Goal: Task Accomplishment & Management: Complete application form

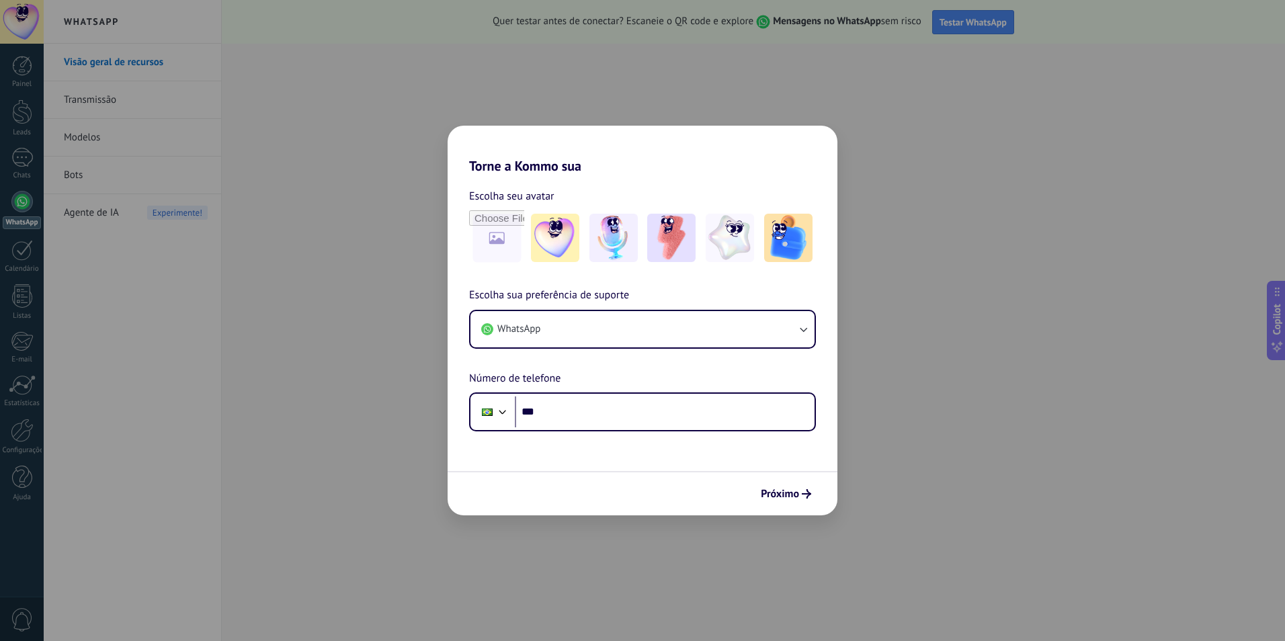
click at [1019, 312] on div "Torne a Kommo sua Escolha seu avatar Escolha sua preferência de suporte WhatsAp…" at bounding box center [642, 320] width 1285 height 641
click at [779, 495] on span "Próximo" at bounding box center [780, 493] width 38 height 9
click at [780, 150] on h2 "Torne a Kommo sua" at bounding box center [642, 150] width 390 height 48
click at [423, 65] on div "Torne a Kommo sua Escolha seu avatar Escolha sua preferência de suporte WhatsAp…" at bounding box center [642, 320] width 1285 height 641
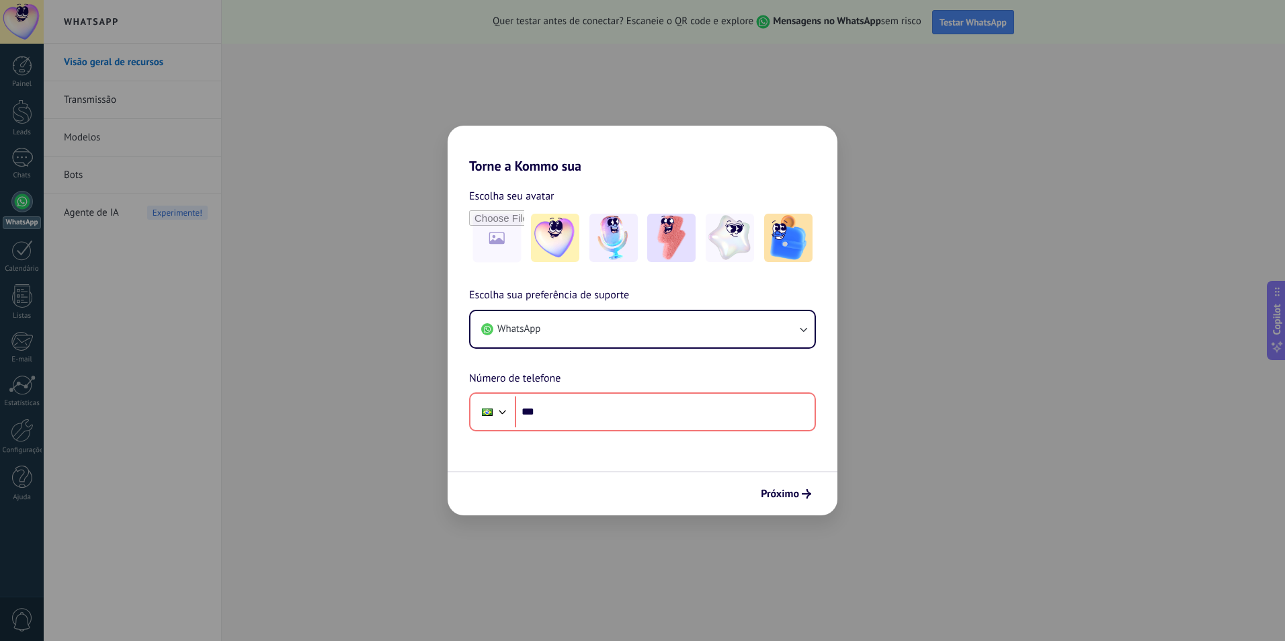
click at [168, 265] on div "Torne a Kommo sua Escolha seu avatar Escolha sua preferência de suporte WhatsAp…" at bounding box center [642, 320] width 1285 height 641
